Goal: Task Accomplishment & Management: Manage account settings

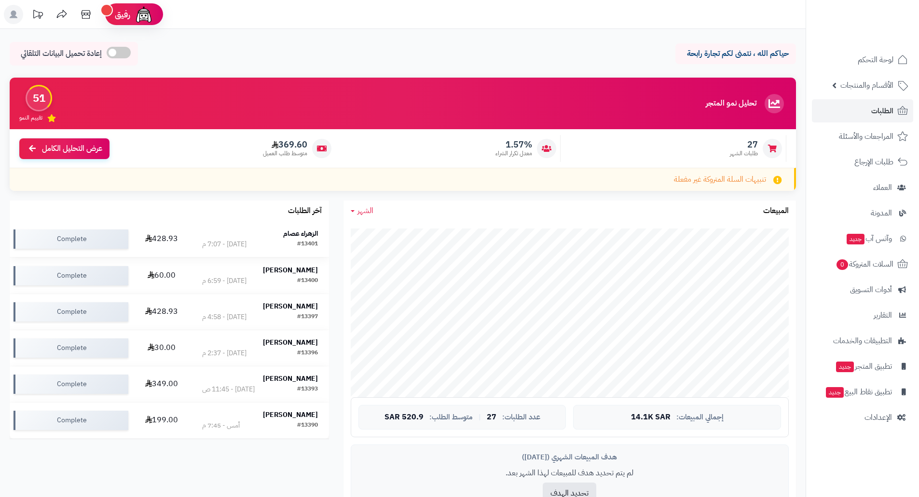
click at [300, 235] on strong "الزهراء عصام" at bounding box center [300, 234] width 35 height 10
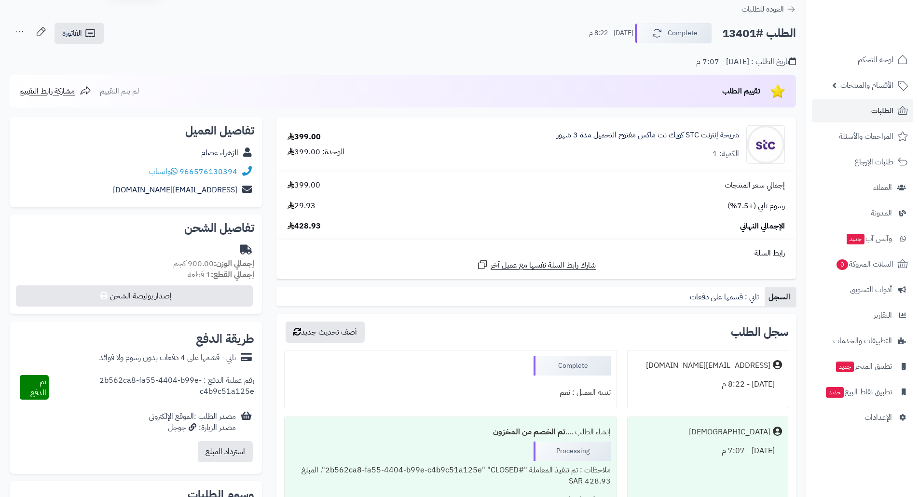
scroll to position [48, 0]
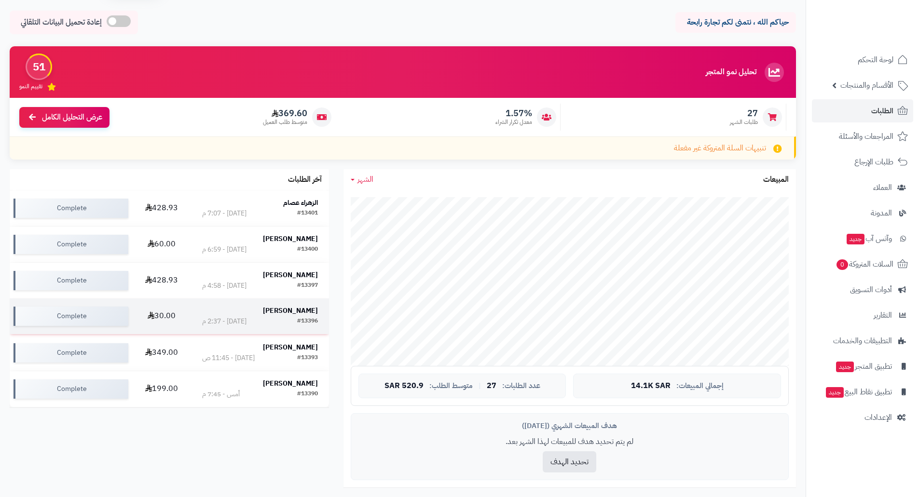
scroll to position [48, 0]
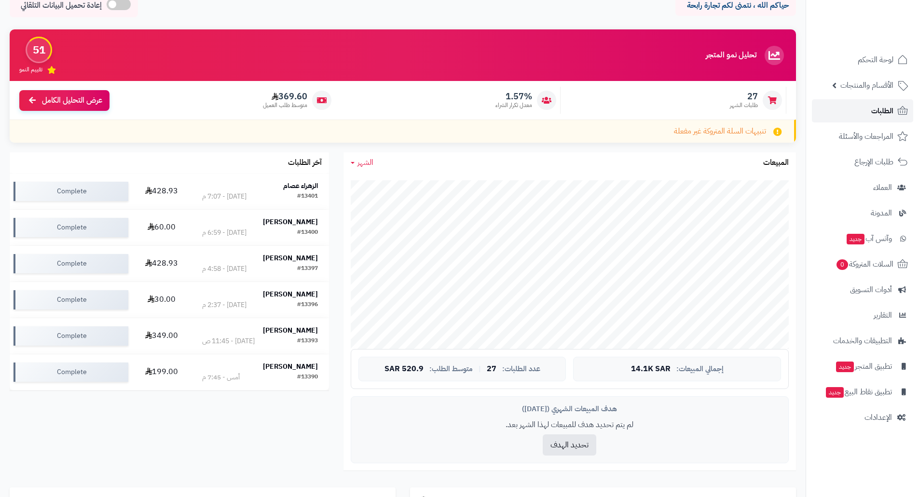
click at [873, 109] on span "الطلبات" at bounding box center [882, 111] width 22 height 14
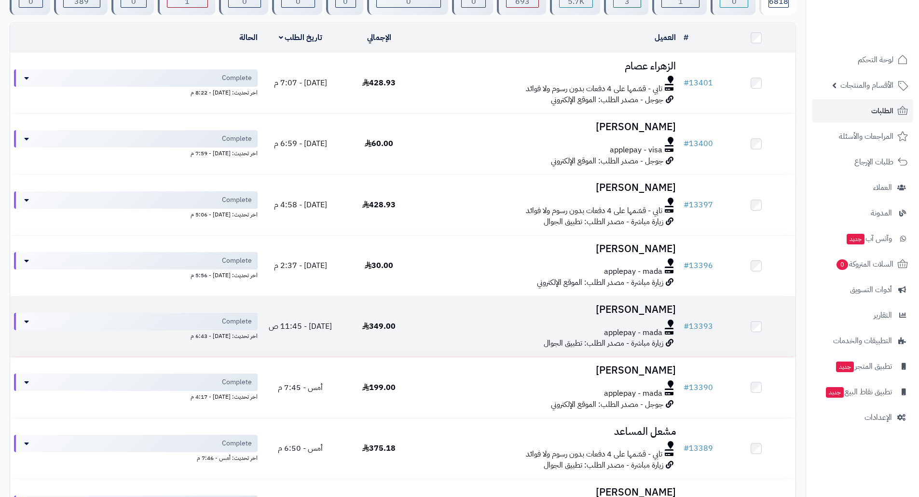
scroll to position [96, 0]
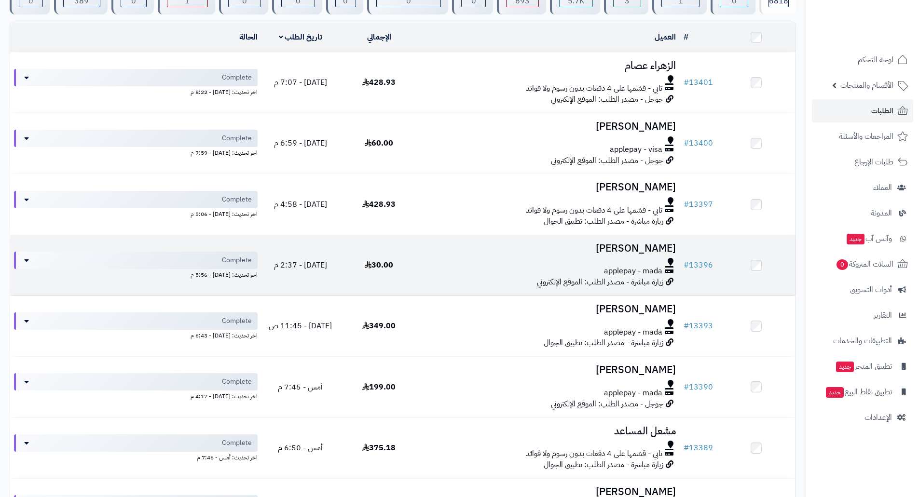
click at [387, 265] on span "30.00" at bounding box center [379, 265] width 28 height 12
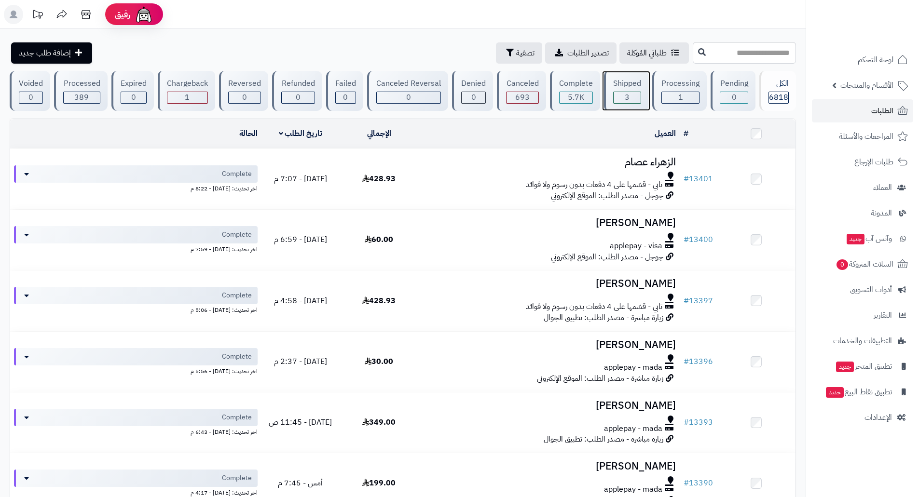
click at [630, 92] on div "3" at bounding box center [627, 98] width 28 height 12
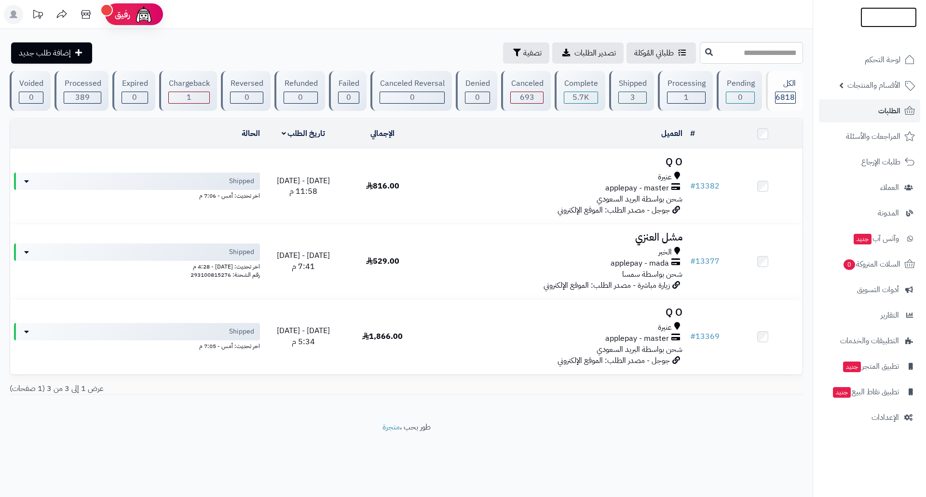
click at [878, 25] on img at bounding box center [888, 35] width 56 height 20
